Goal: Information Seeking & Learning: Learn about a topic

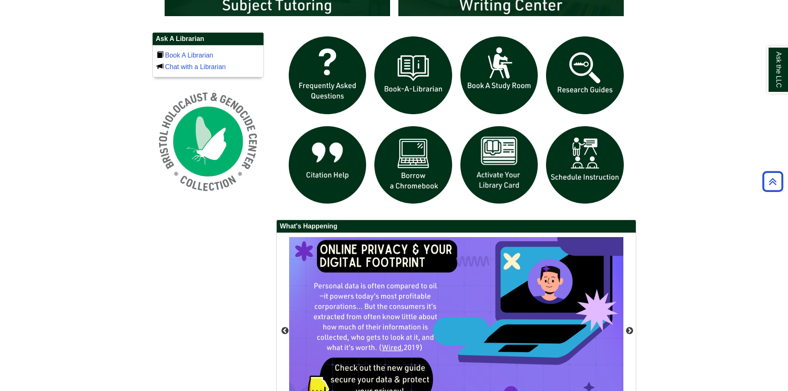
scroll to position [501, 0]
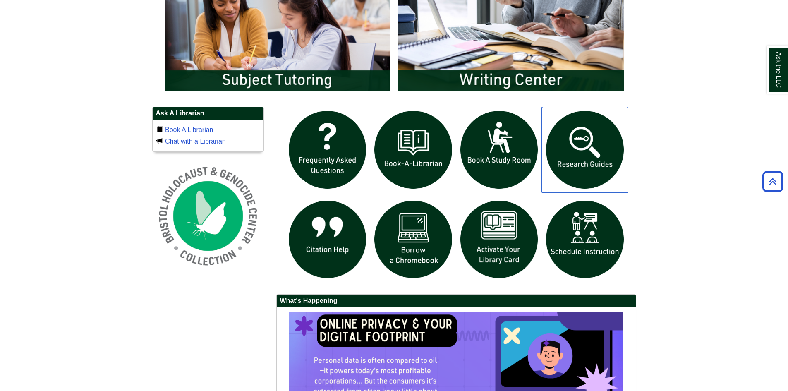
click at [569, 157] on img "slideshow" at bounding box center [585, 150] width 86 height 86
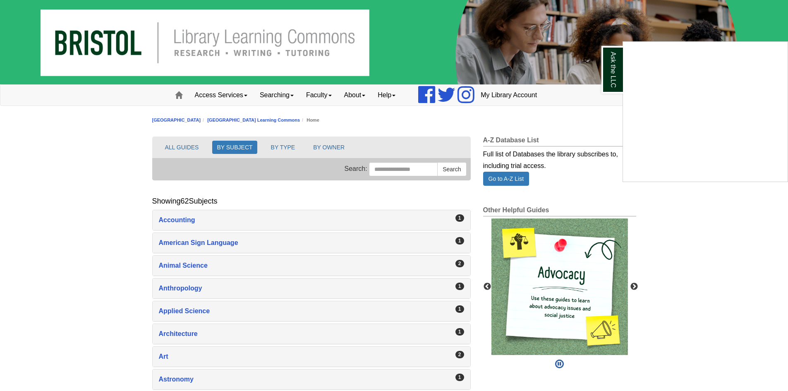
scroll to position [83, 0]
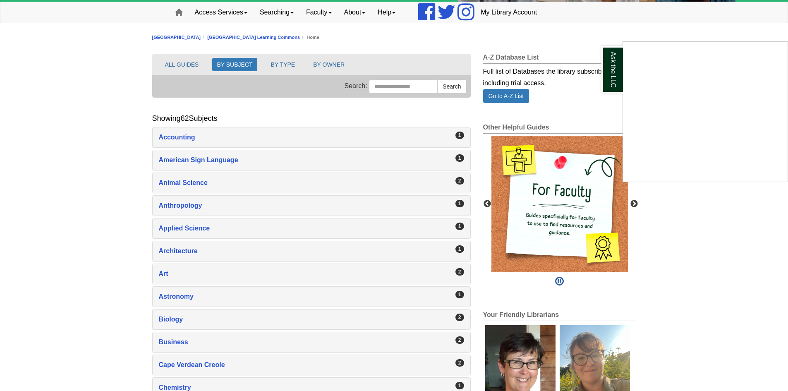
click at [192, 182] on div "Ask the LLC" at bounding box center [394, 195] width 788 height 391
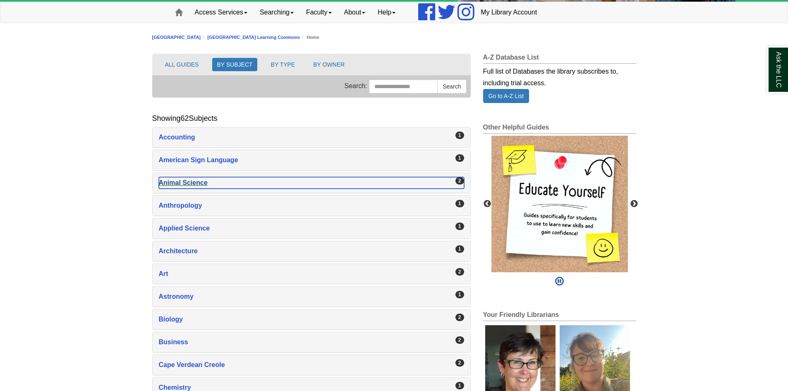
click at [191, 180] on div "Animal Science , 2 guides" at bounding box center [311, 183] width 305 height 12
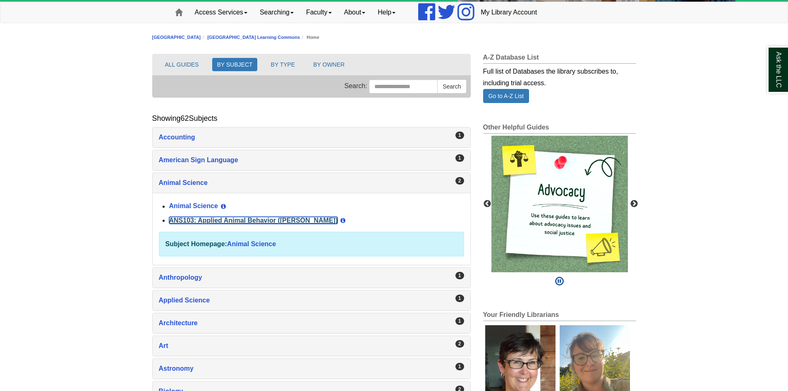
click at [213, 217] on link "ANS103: Applied Animal Behavior ([PERSON_NAME])" at bounding box center [253, 220] width 169 height 7
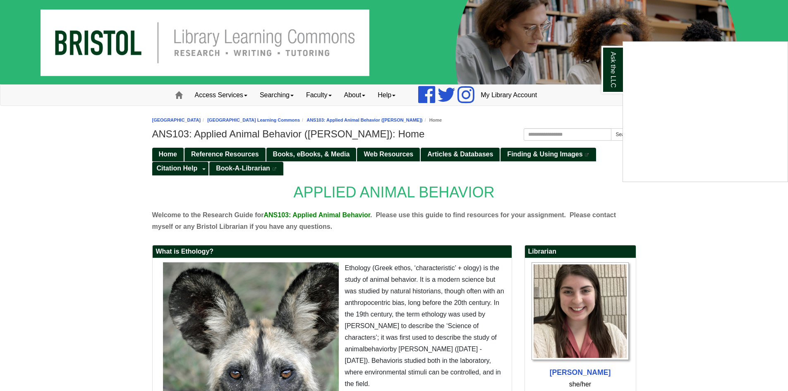
click at [227, 154] on div "Ask the LLC" at bounding box center [394, 195] width 788 height 391
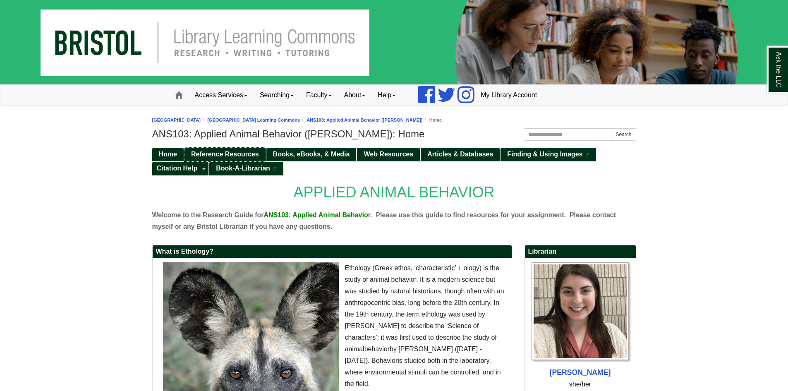
click at [228, 151] on span "Reference Resources" at bounding box center [225, 154] width 68 height 7
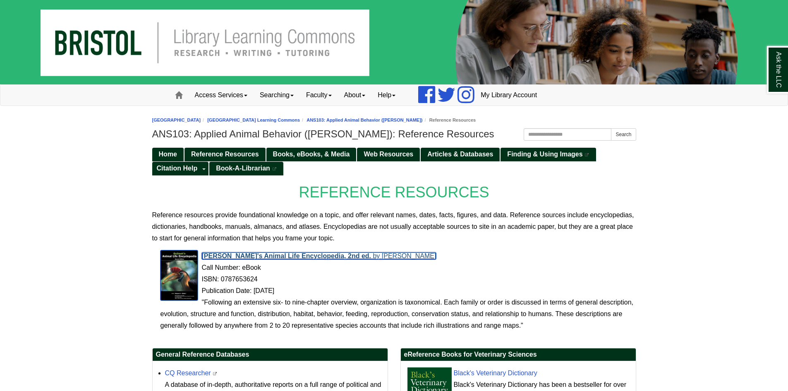
click at [255, 254] on span "Grzimek's Animal Life Encyclopedia, 2nd ed." at bounding box center [287, 255] width 170 height 7
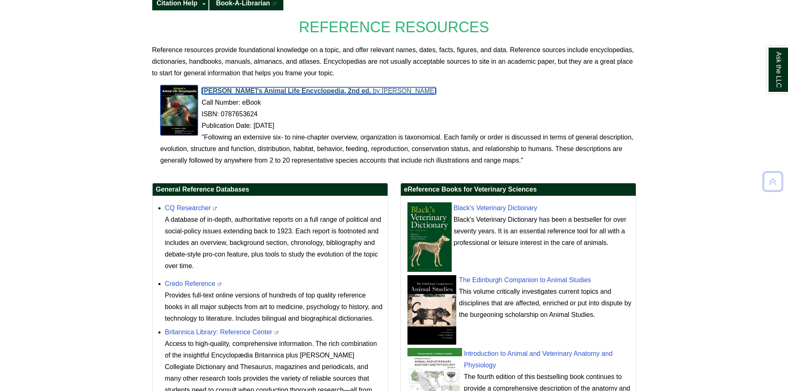
scroll to position [165, 0]
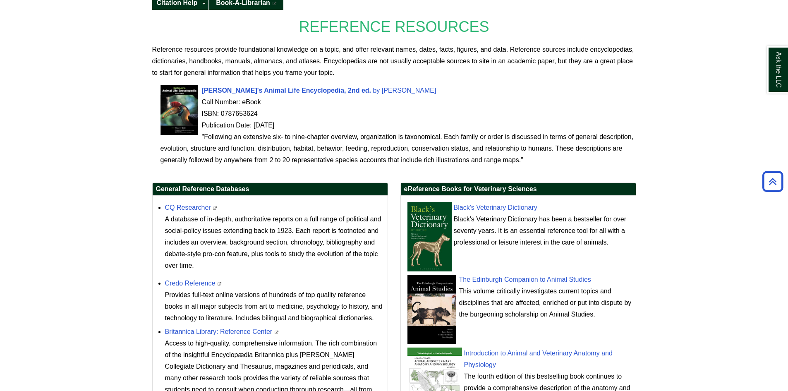
click at [460, 203] on div "Black's Veterinary Dictionary Black's Veterinary Dictionary has been a bestsell…" at bounding box center [522, 225] width 218 height 46
click at [467, 208] on link "Black's Veterinary Dictionary" at bounding box center [496, 207] width 84 height 7
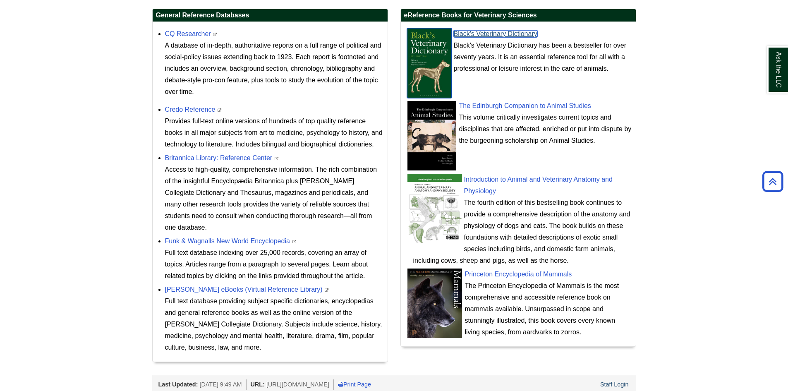
scroll to position [355, 0]
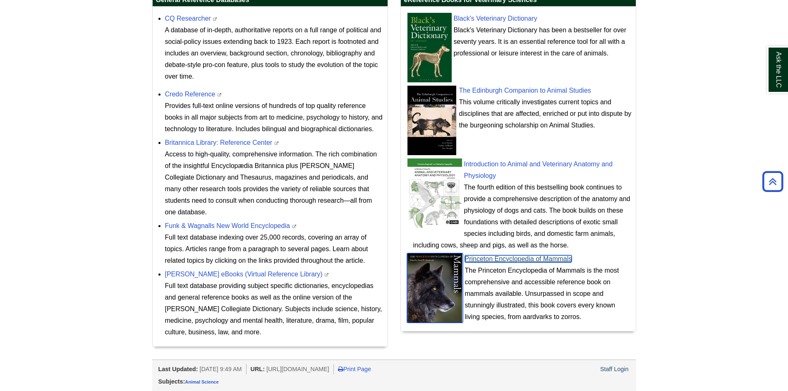
click at [499, 259] on link "Princeton Encyclopedia of Mammals" at bounding box center [518, 258] width 107 height 7
click at [492, 257] on link "Princeton Encyclopedia of Mammals" at bounding box center [518, 258] width 107 height 7
click at [500, 257] on link "Princeton Encyclopedia of Mammals" at bounding box center [518, 258] width 107 height 7
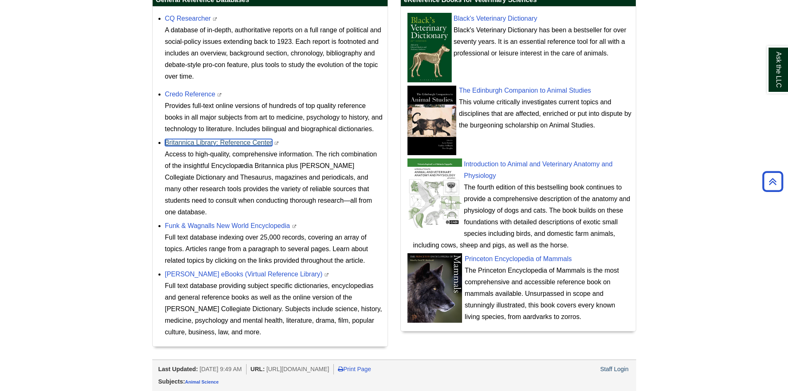
click at [190, 139] on link "Britannica Library: Reference Center" at bounding box center [219, 142] width 108 height 7
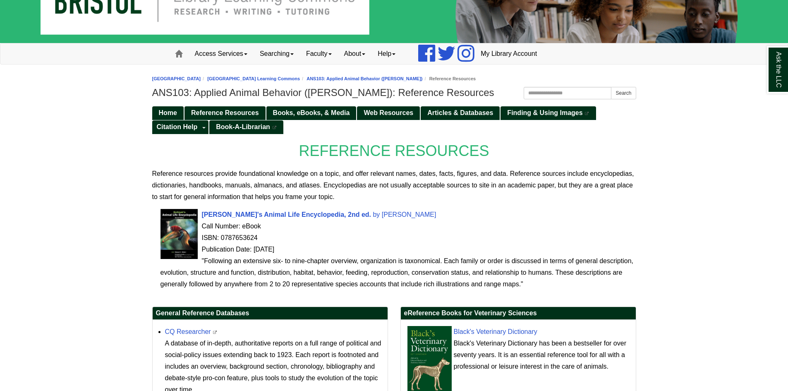
scroll to position [0, 0]
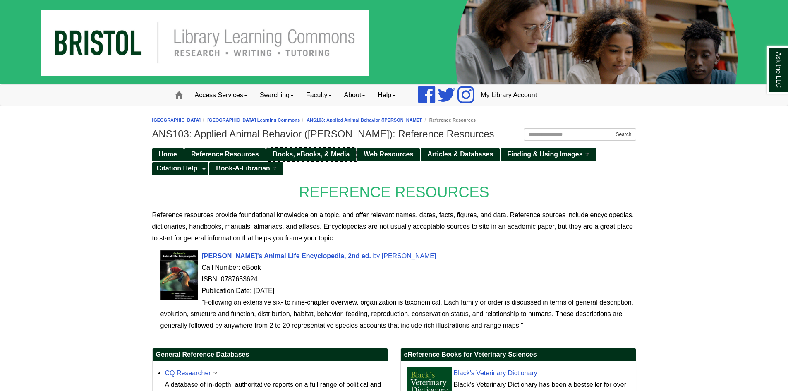
click at [287, 153] on span "Books, eBooks, & Media" at bounding box center [311, 154] width 77 height 7
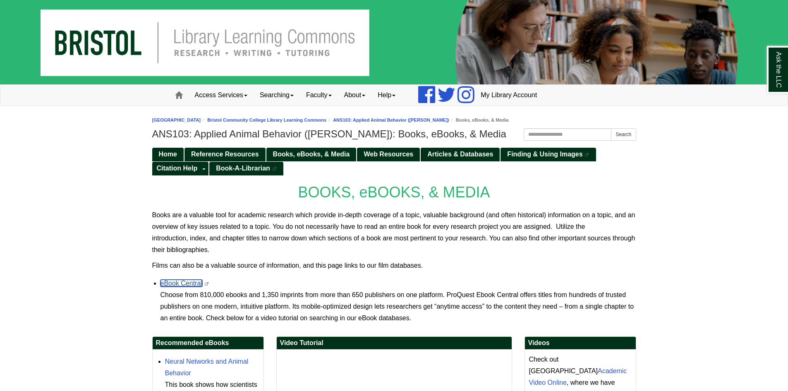
click at [181, 281] on link "eBook Central" at bounding box center [182, 283] width 42 height 7
click at [285, 154] on span "Books, eBooks, & Media" at bounding box center [311, 154] width 77 height 7
click at [222, 152] on span "Reference Resources" at bounding box center [225, 154] width 68 height 7
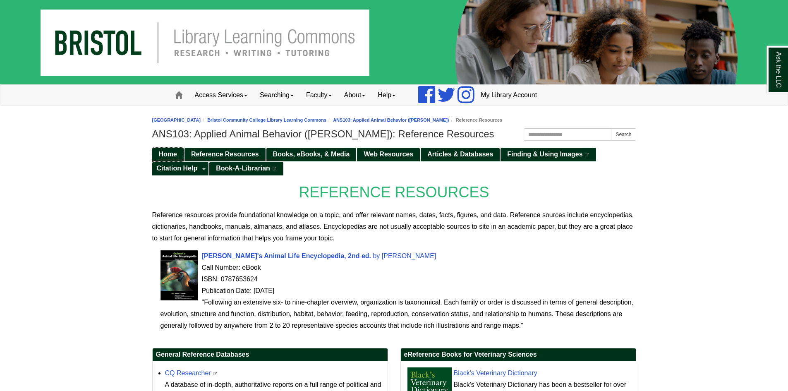
click at [170, 154] on span "Home" at bounding box center [168, 154] width 18 height 7
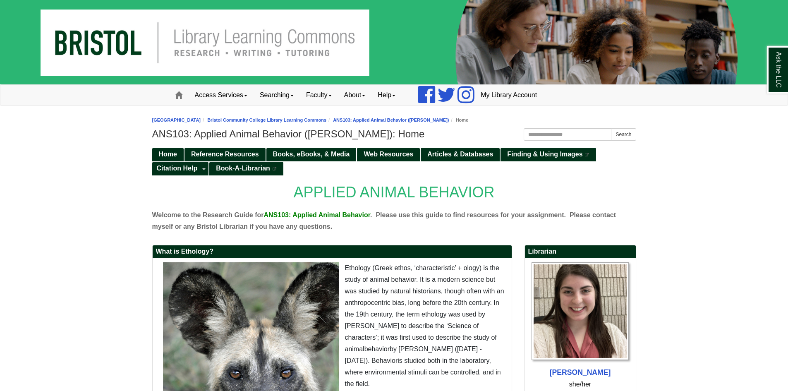
click at [299, 147] on ul "Home Reference Resources Books, eBooks, & Media Web Resources Articles & Databa…" at bounding box center [394, 161] width 484 height 28
click at [307, 155] on span "Books, eBooks, & Media" at bounding box center [311, 154] width 77 height 7
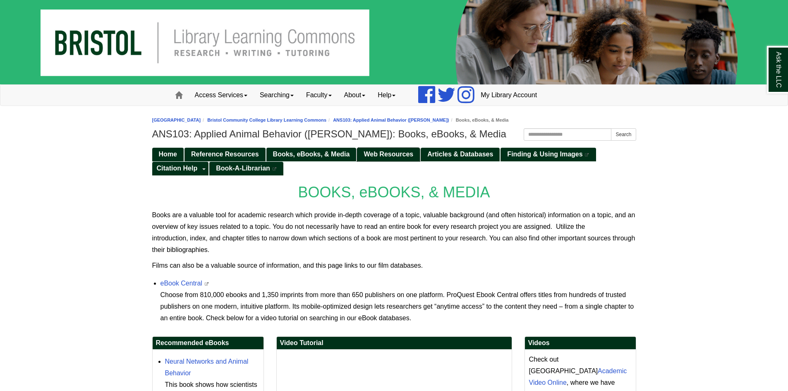
click at [377, 152] on span "Web Resources" at bounding box center [389, 154] width 50 height 7
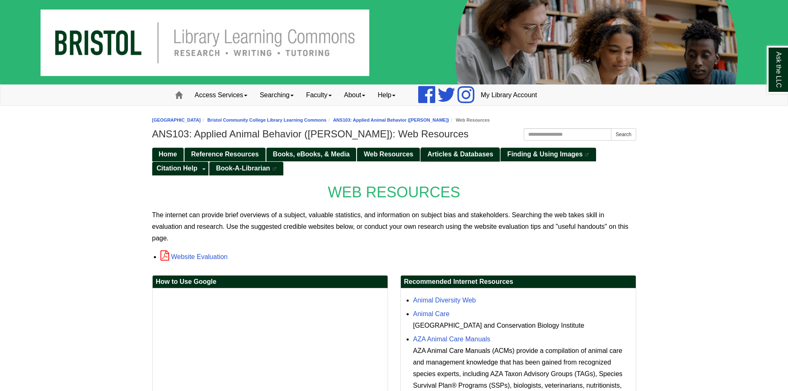
click at [465, 154] on span "Articles & Databases" at bounding box center [460, 154] width 66 height 7
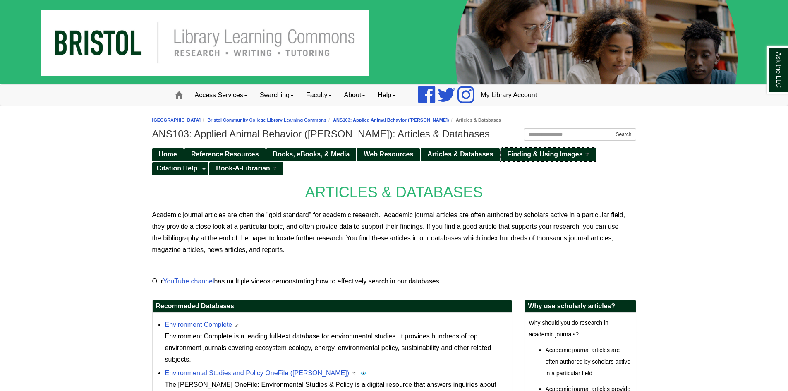
click at [513, 151] on span "Finding & Using Images" at bounding box center [544, 154] width 75 height 7
click at [212, 150] on link "Reference Resources" at bounding box center [225, 155] width 81 height 14
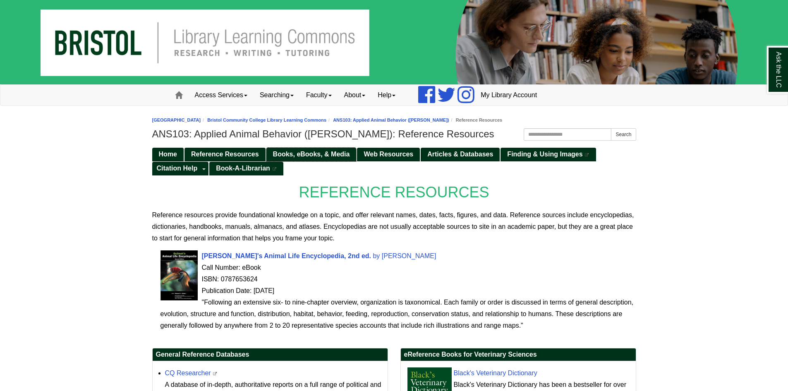
click at [281, 151] on span "Books, eBooks, & Media" at bounding box center [311, 154] width 77 height 7
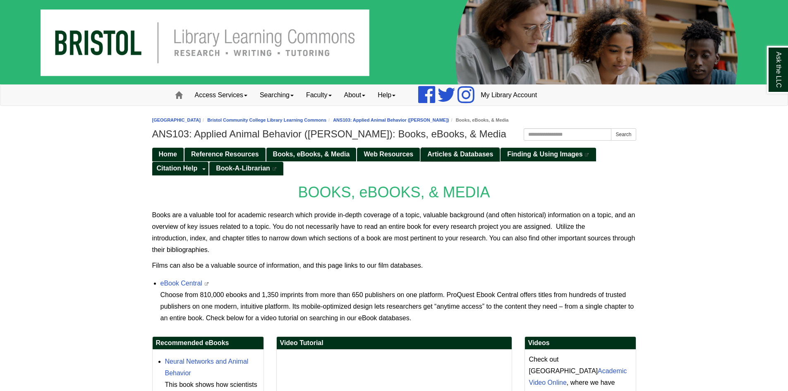
click at [458, 155] on span "Articles & Databases" at bounding box center [460, 154] width 66 height 7
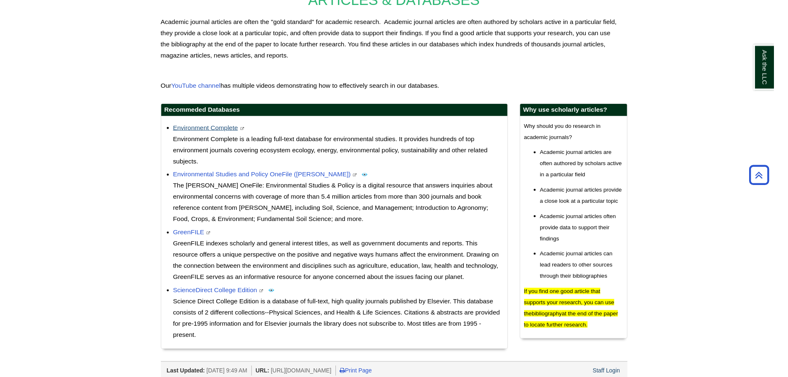
scroll to position [207, 0]
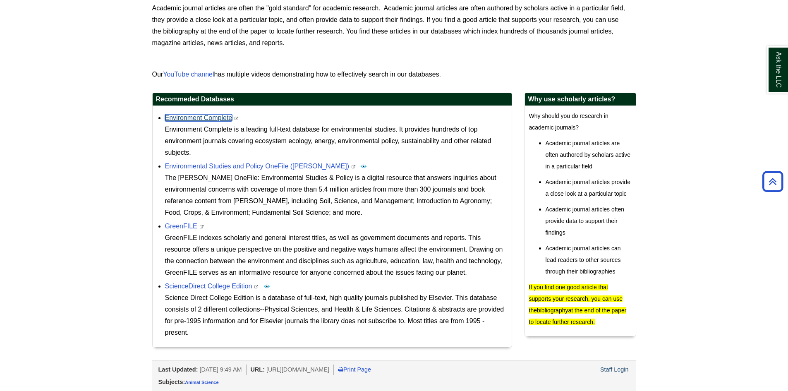
click at [187, 117] on link "Environment Complete" at bounding box center [198, 117] width 67 height 7
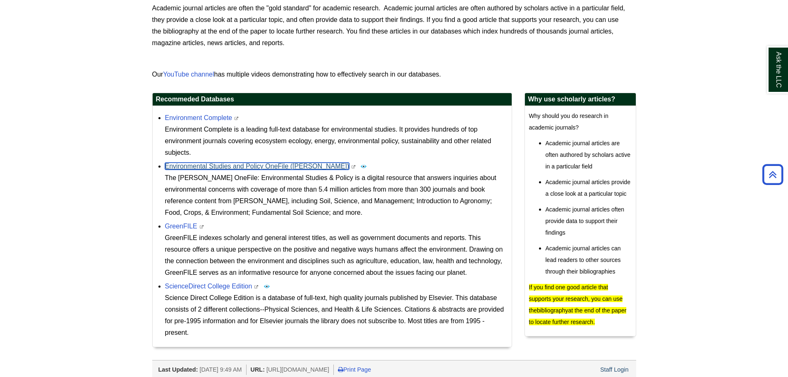
click at [236, 166] on link "Environmental Studies and Policy OneFile (Gale)" at bounding box center [257, 166] width 185 height 7
click at [176, 225] on link "GreenFILE" at bounding box center [181, 226] width 32 height 7
click at [192, 115] on link "Environment Complete" at bounding box center [198, 117] width 67 height 7
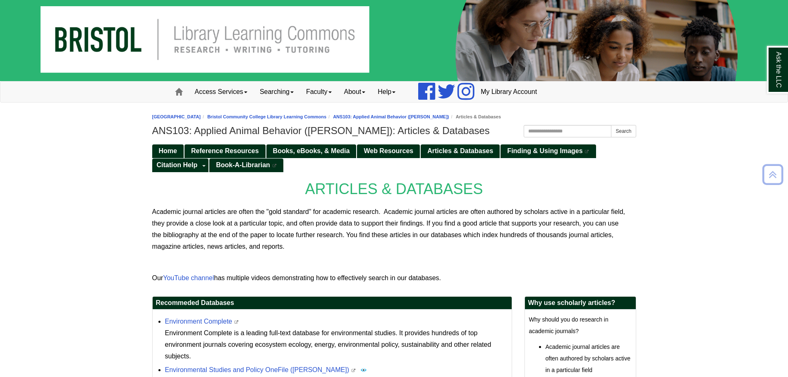
scroll to position [0, 0]
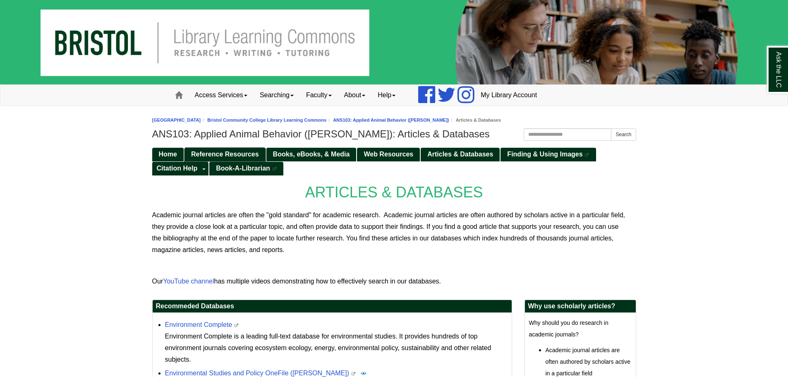
click at [218, 152] on span "Reference Resources" at bounding box center [225, 154] width 68 height 7
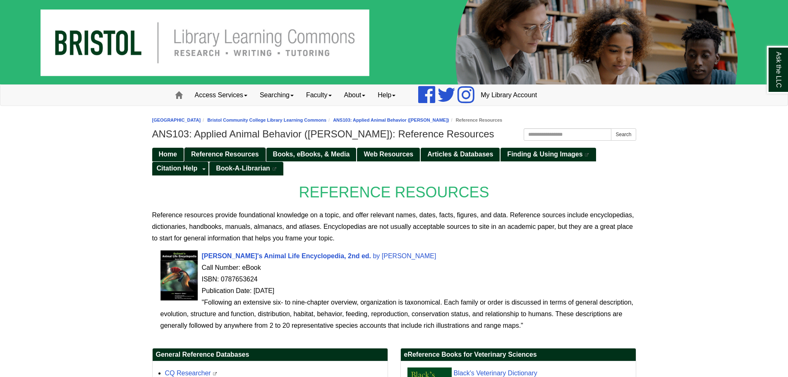
click at [229, 152] on span "Reference Resources" at bounding box center [225, 154] width 68 height 7
click at [284, 152] on span "Books, eBooks, & Media" at bounding box center [311, 154] width 77 height 7
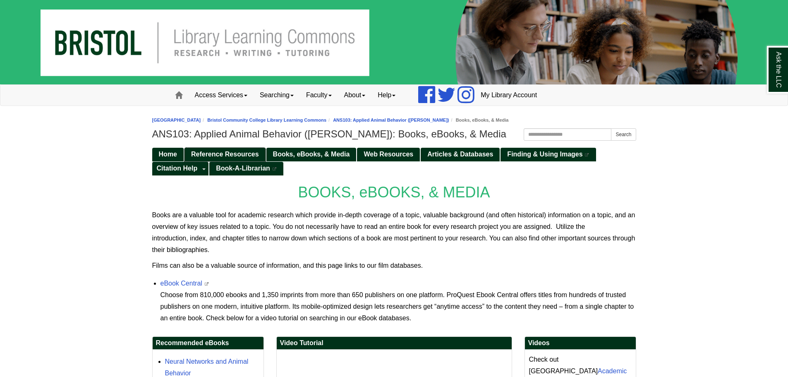
click at [228, 154] on span "Reference Resources" at bounding box center [225, 154] width 68 height 7
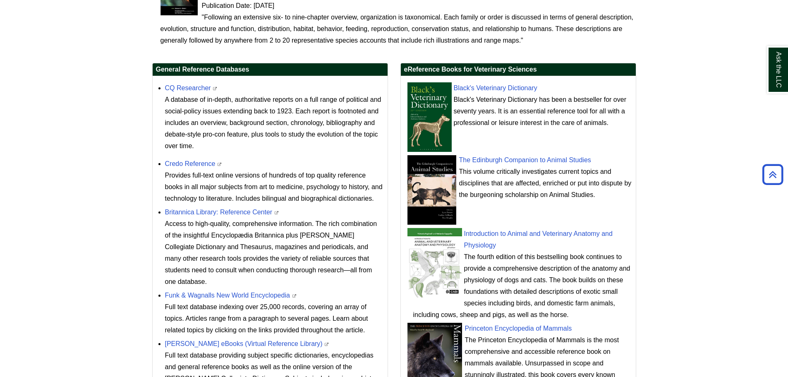
scroll to position [290, 0]
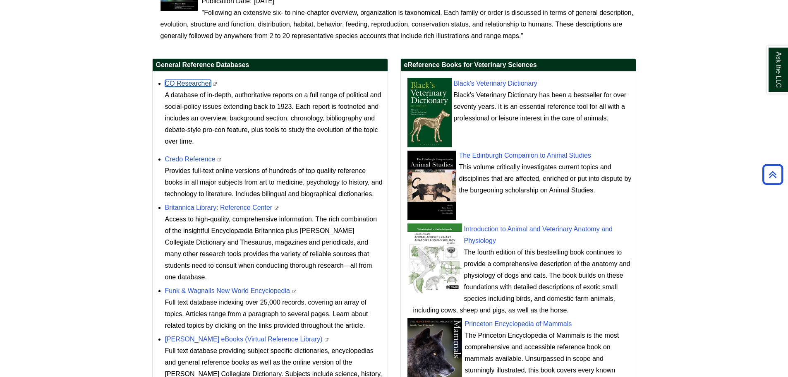
click at [186, 83] on link "CQ Researcher" at bounding box center [188, 83] width 46 height 7
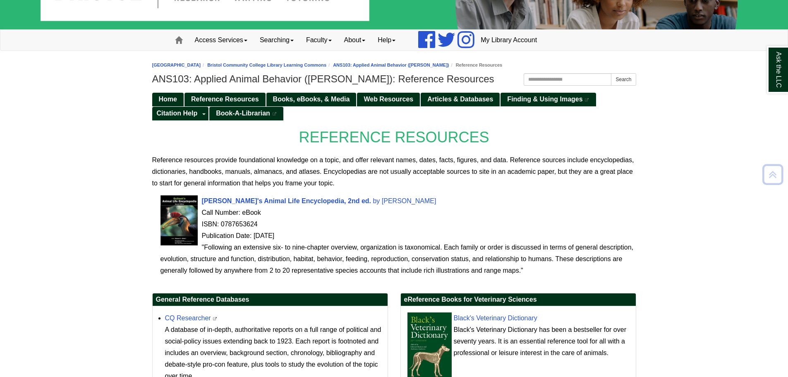
scroll to position [41, 0]
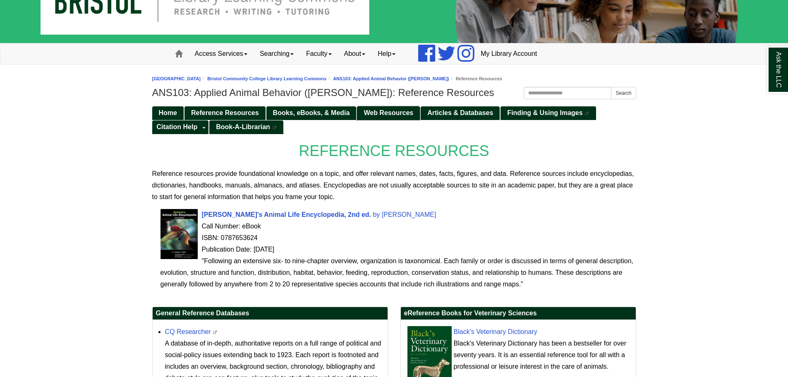
click at [393, 111] on span "Web Resources" at bounding box center [389, 112] width 50 height 7
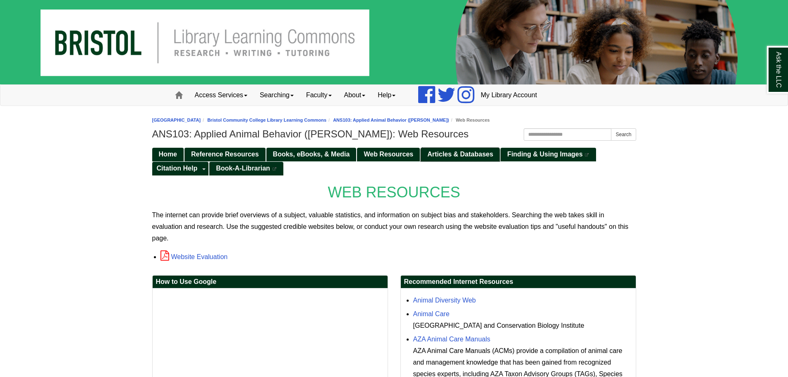
click at [461, 154] on span "Articles & Databases" at bounding box center [460, 154] width 66 height 7
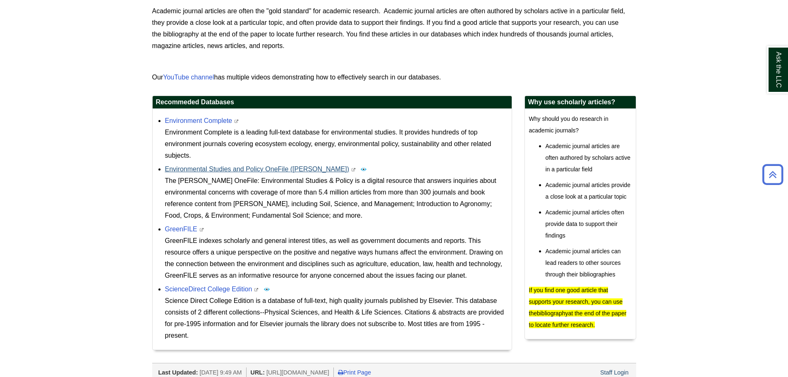
scroll to position [207, 0]
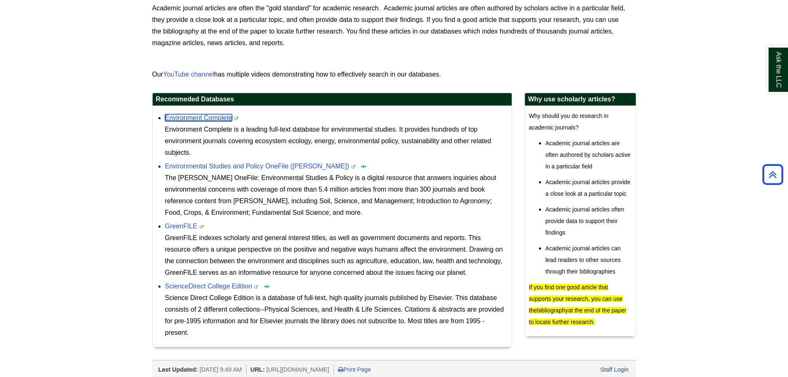
click at [194, 117] on link "Environment Complete" at bounding box center [198, 117] width 67 height 7
